Goal: Check status: Check status

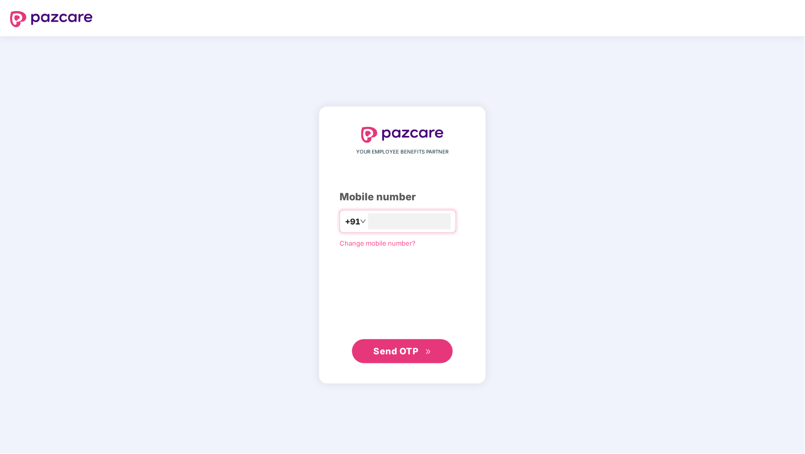
type input "**********"
click at [390, 348] on span "Send OTP" at bounding box center [396, 351] width 45 height 11
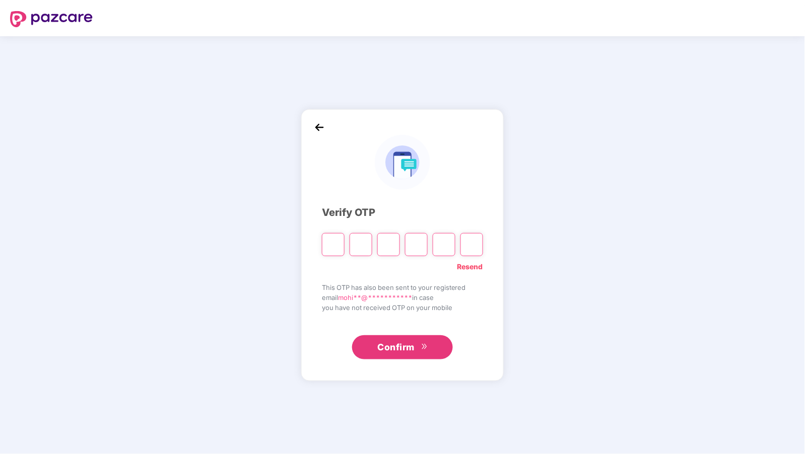
type input "*"
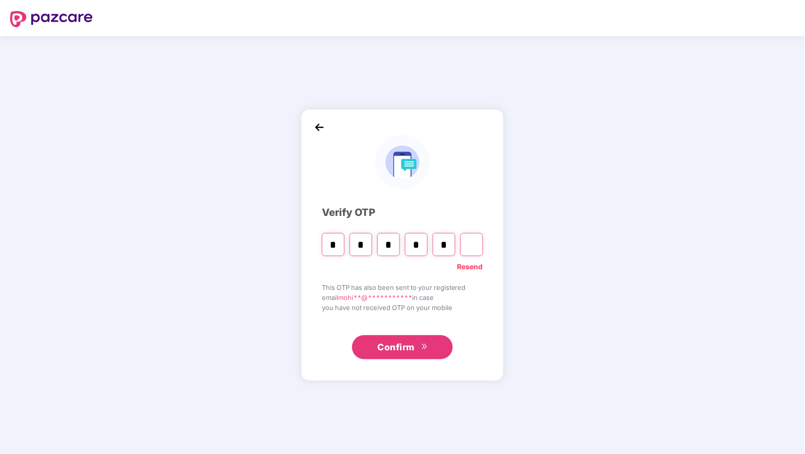
type input "*"
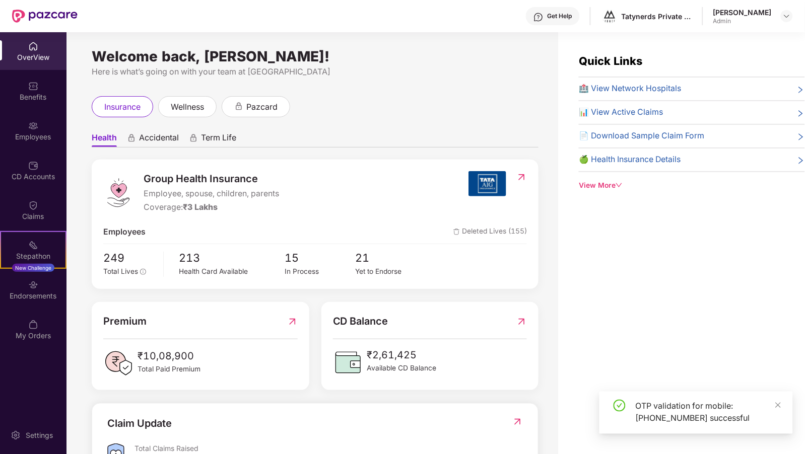
click at [37, 55] on div "OverView" at bounding box center [33, 57] width 66 height 10
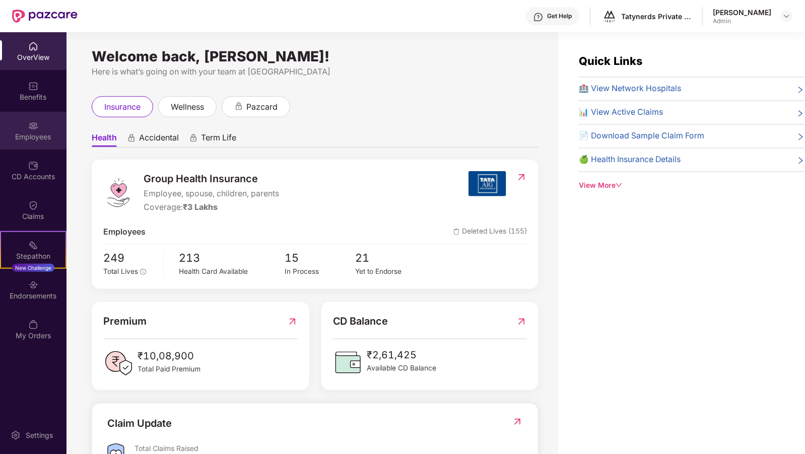
click at [28, 138] on div "Employees" at bounding box center [33, 137] width 66 height 10
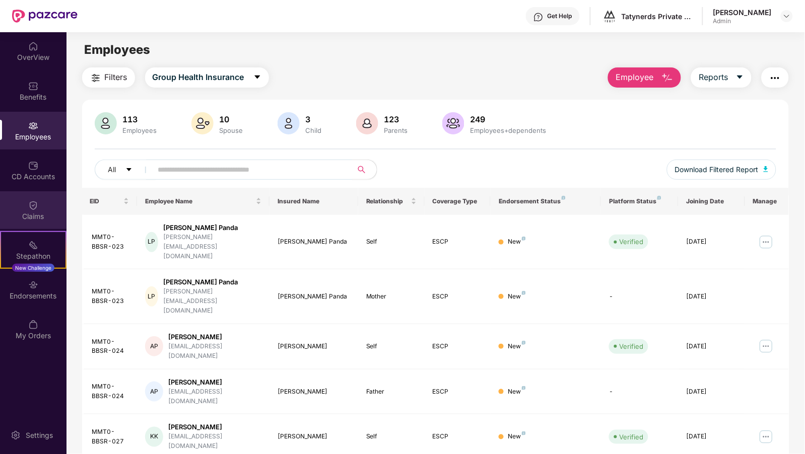
click at [38, 201] on div "Claims" at bounding box center [33, 210] width 66 height 38
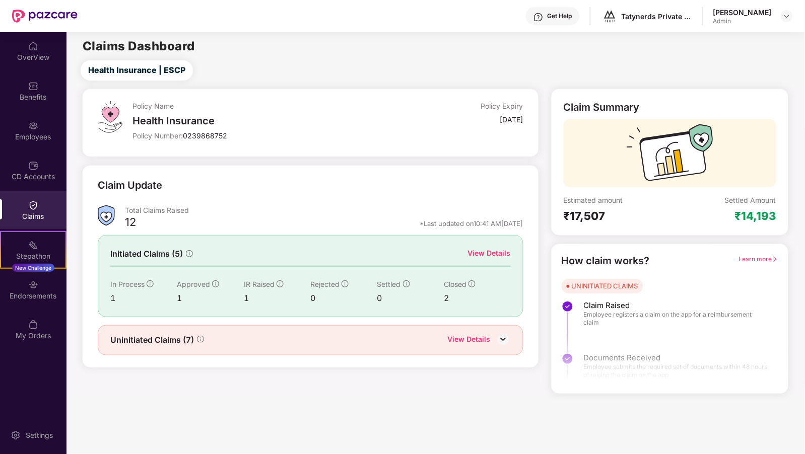
click at [476, 251] on div "View Details" at bounding box center [489, 253] width 43 height 11
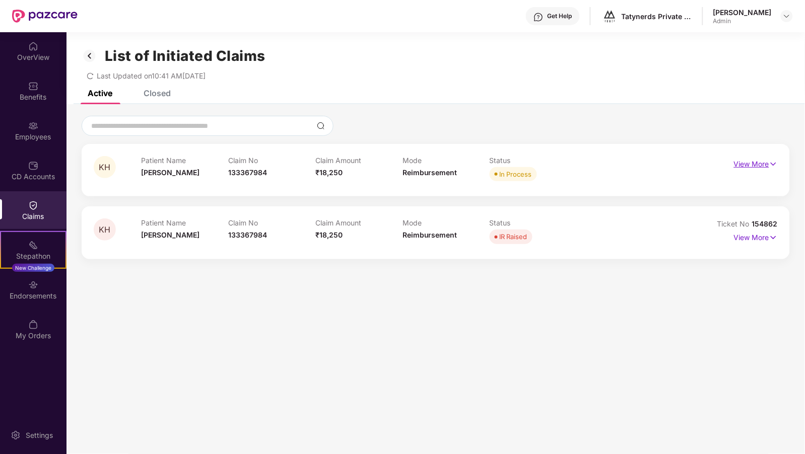
click at [762, 164] on p "View More" at bounding box center [756, 163] width 44 height 14
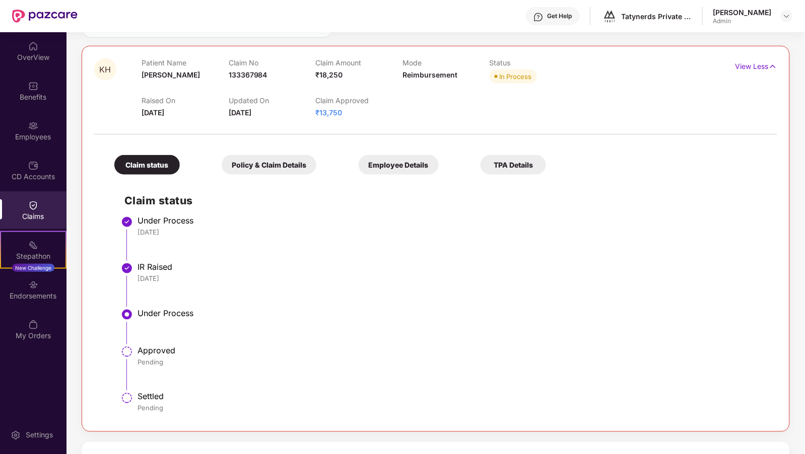
scroll to position [99, 0]
